Goal: Check status

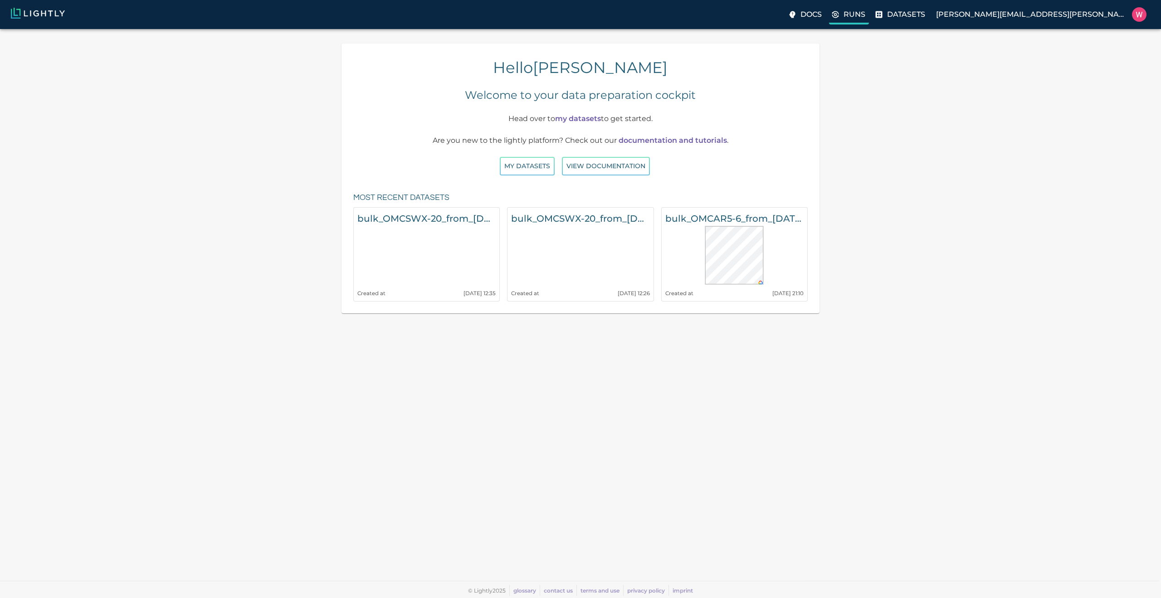
click at [869, 19] on label "Runs" at bounding box center [849, 15] width 40 height 18
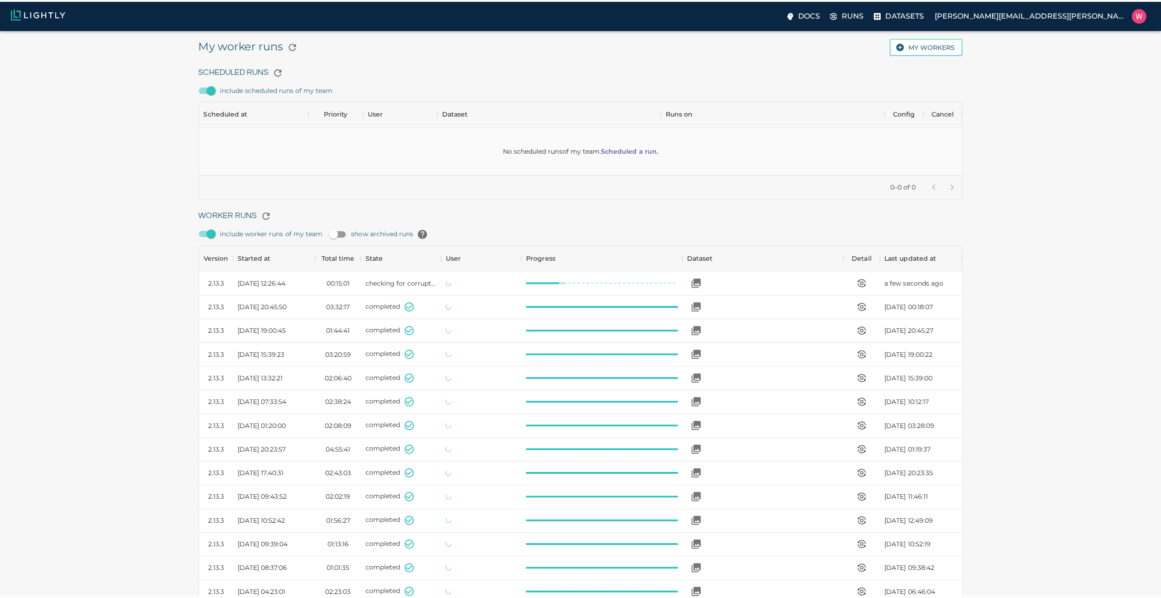
scroll to position [608, 752]
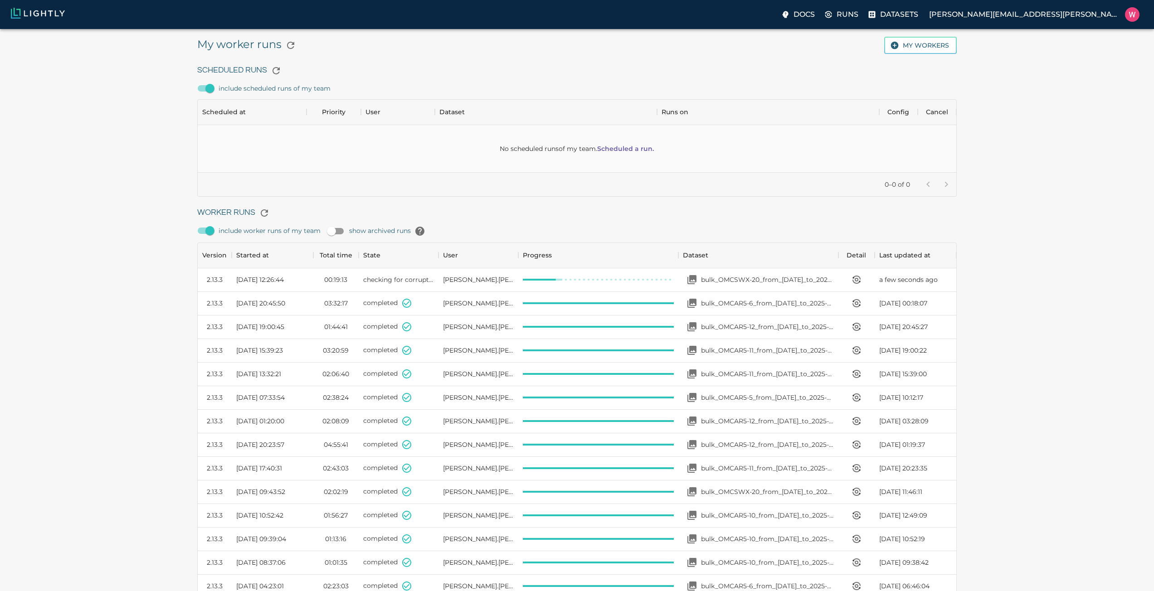
click at [1099, 228] on div "My worker runs My workers Scheduled Runs include scheduled runs of my team No s…" at bounding box center [576, 459] width 1139 height 846
click at [857, 277] on icon "View worker run detail" at bounding box center [856, 277] width 7 height 3
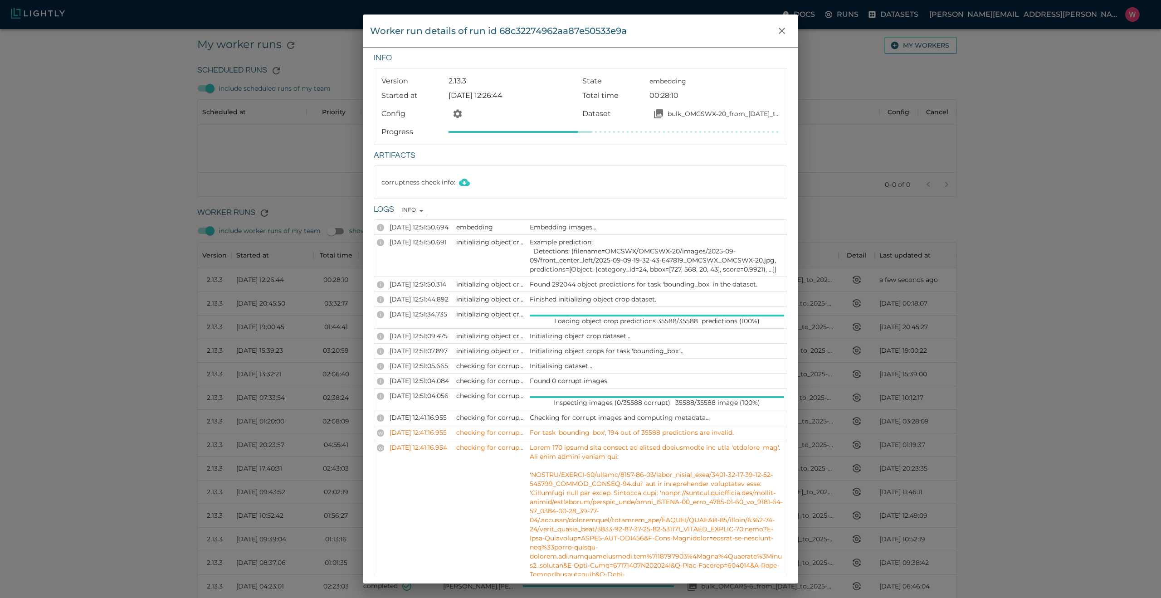
click at [588, 181] on div "corruptness check info :" at bounding box center [580, 182] width 398 height 18
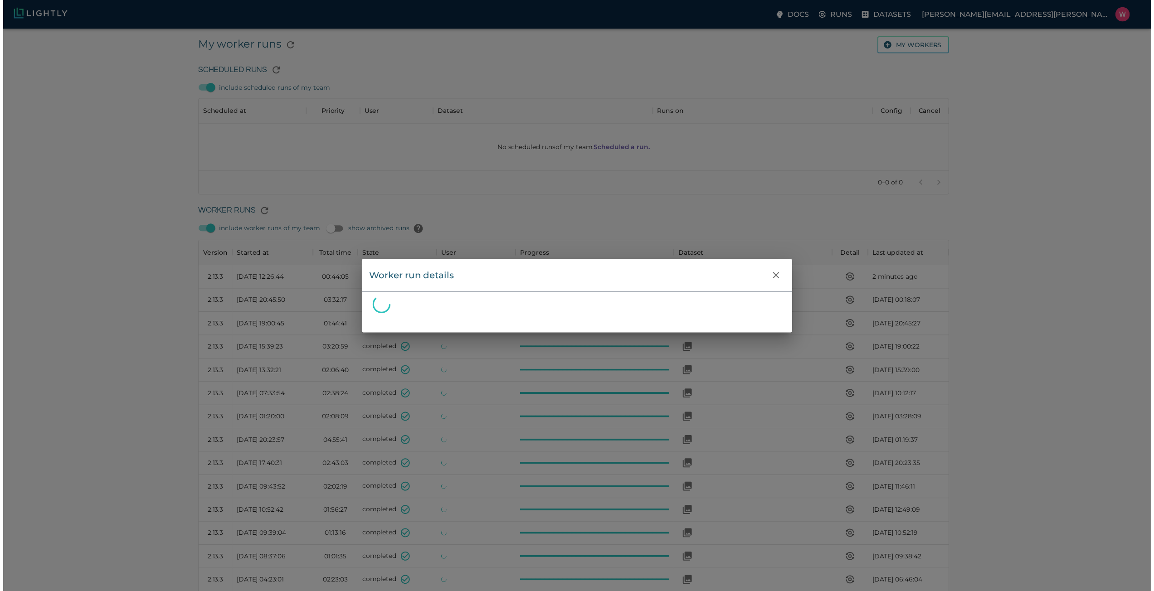
scroll to position [608, 752]
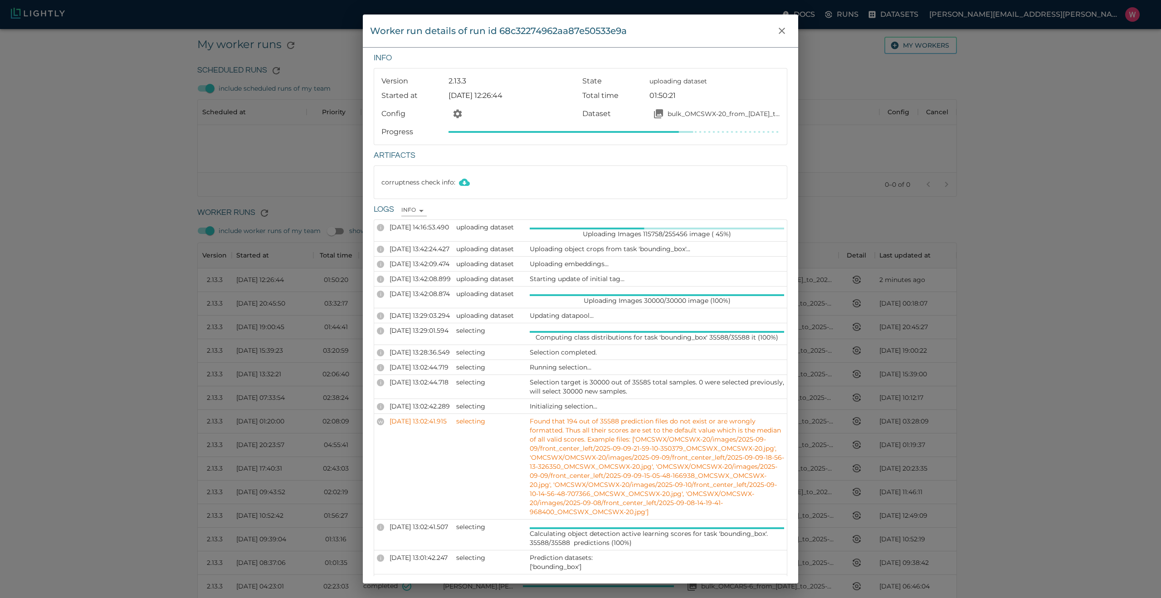
click at [873, 116] on div "Worker run details of run id 68c32274962aa87e50533e9a Info Version 2.13.3 State…" at bounding box center [580, 299] width 1161 height 598
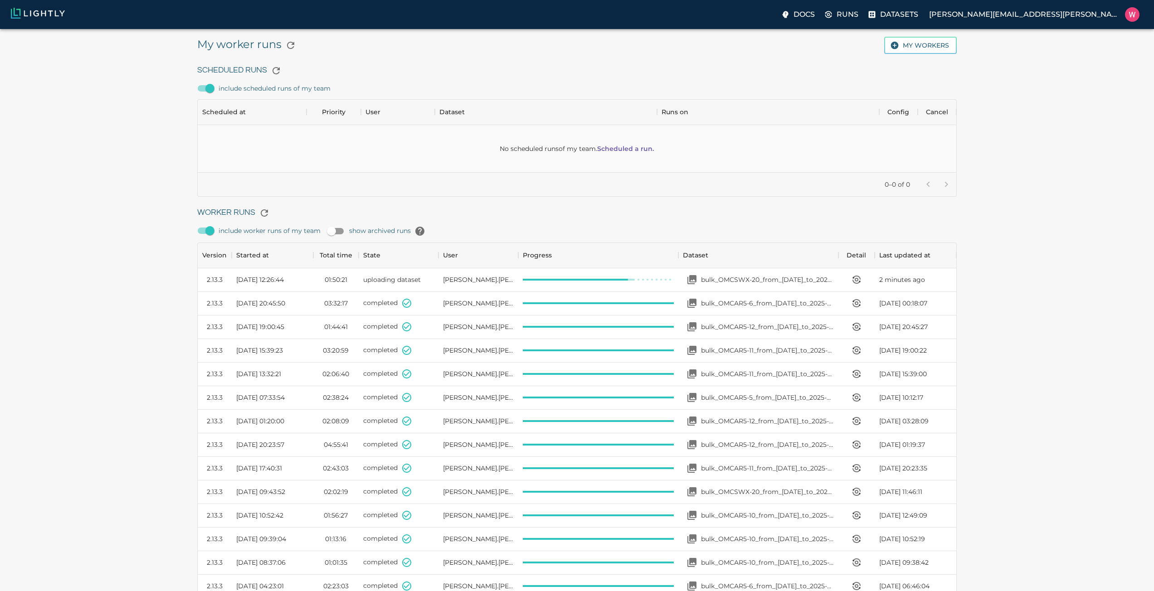
scroll to position [7, 7]
